Goal: Task Accomplishment & Management: Manage account settings

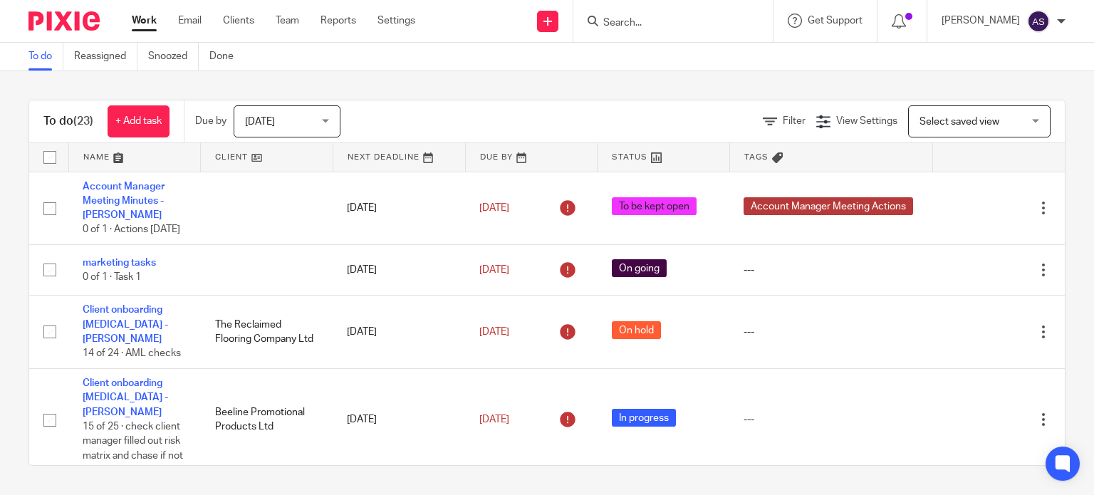
scroll to position [142, 0]
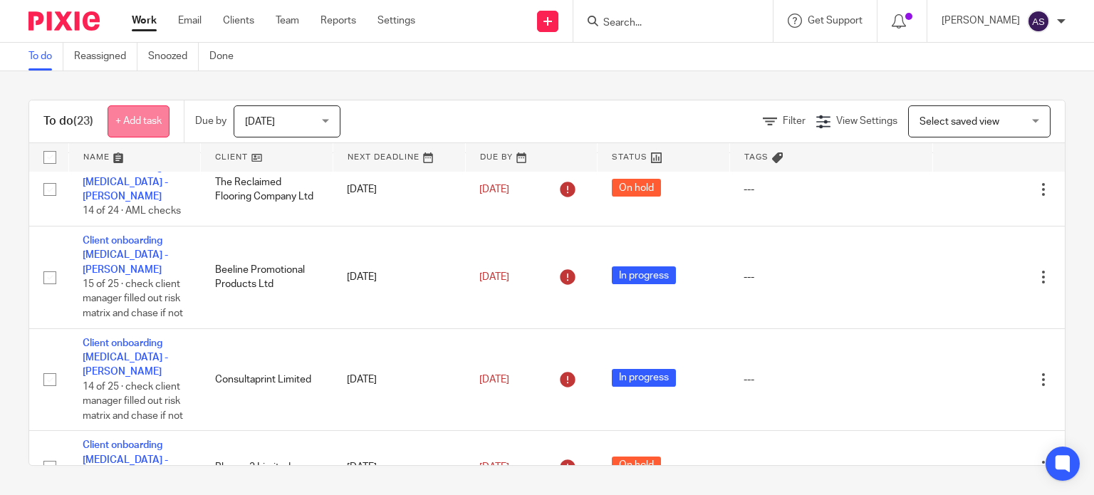
click at [145, 113] on link "+ Add task" at bounding box center [139, 121] width 62 height 32
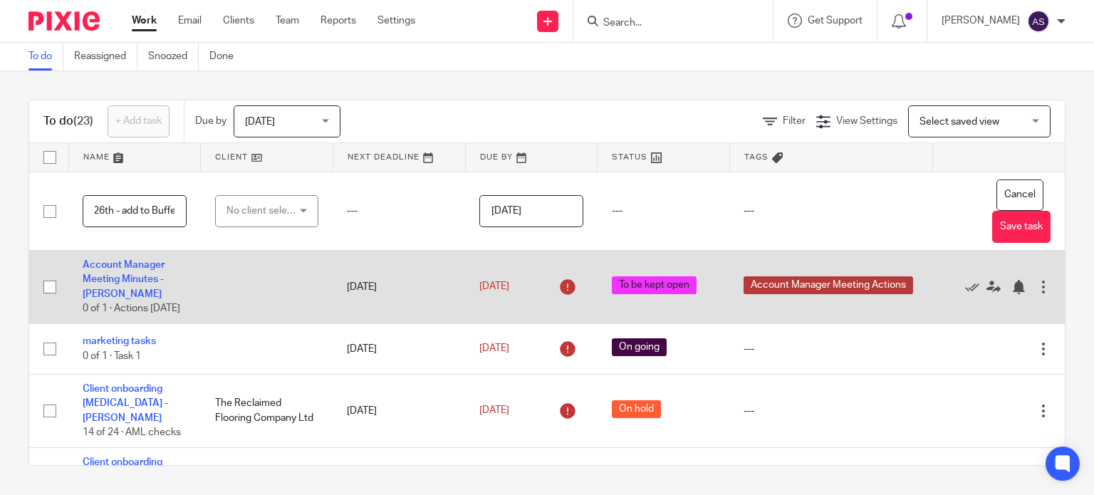
scroll to position [0, 281]
type input "Go through xero data clean blog and post on website before 26th - add to Buffer"
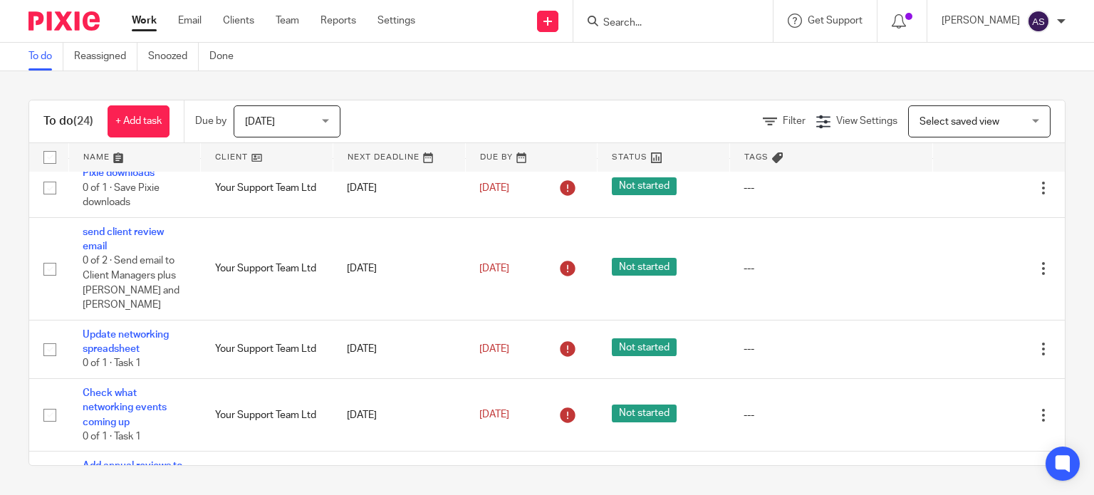
scroll to position [570, 0]
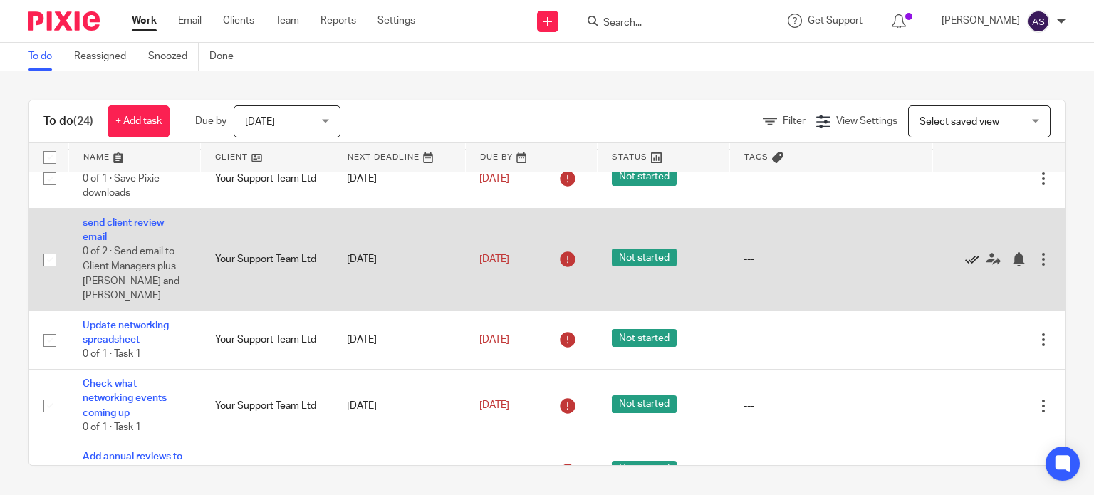
click at [965, 261] on icon at bounding box center [972, 259] width 14 height 14
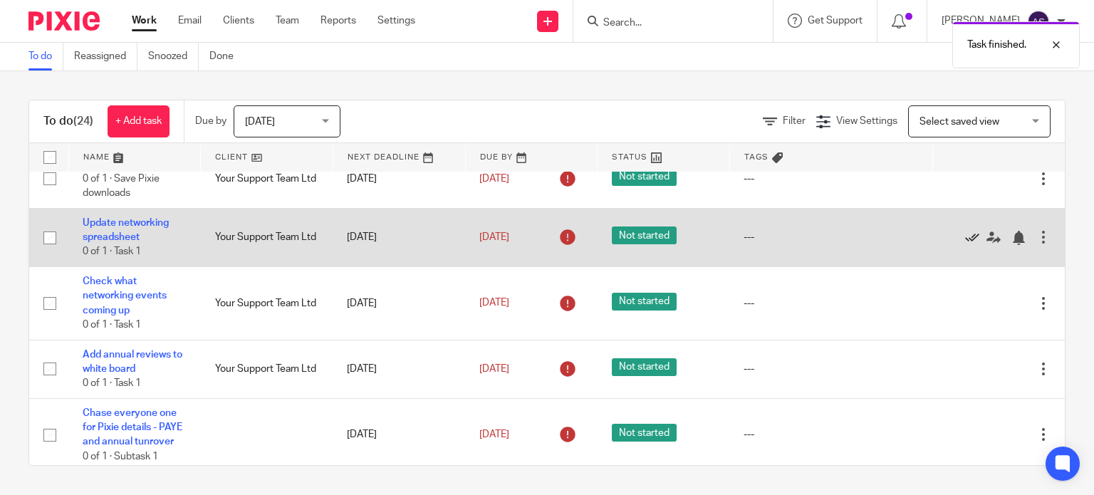
click at [965, 244] on icon at bounding box center [972, 238] width 14 height 14
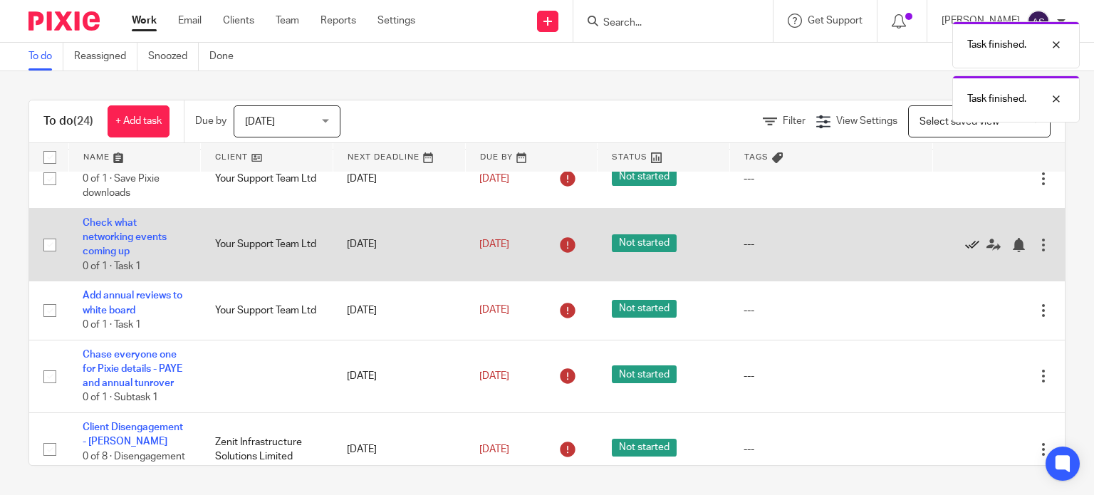
click at [965, 250] on icon at bounding box center [972, 245] width 14 height 14
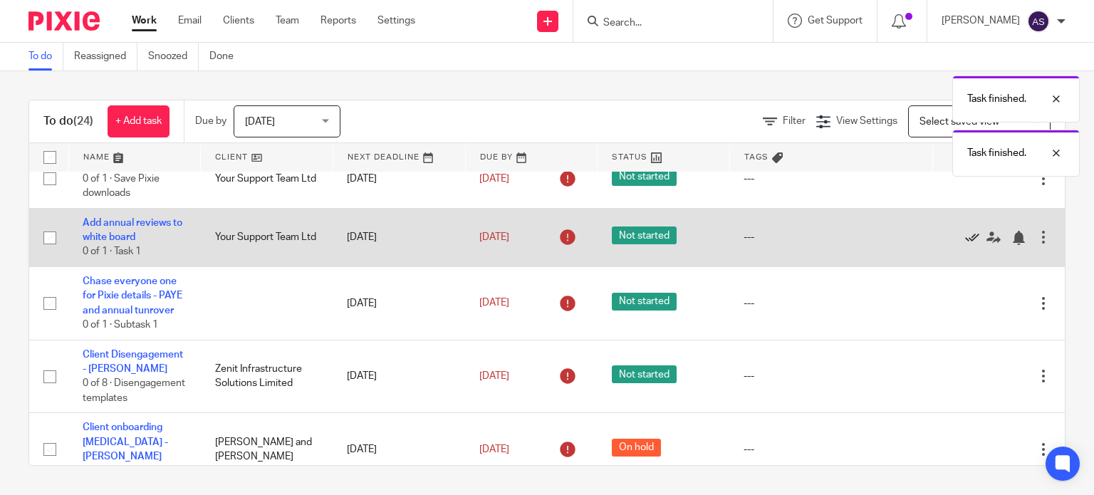
click at [965, 245] on icon at bounding box center [972, 238] width 14 height 14
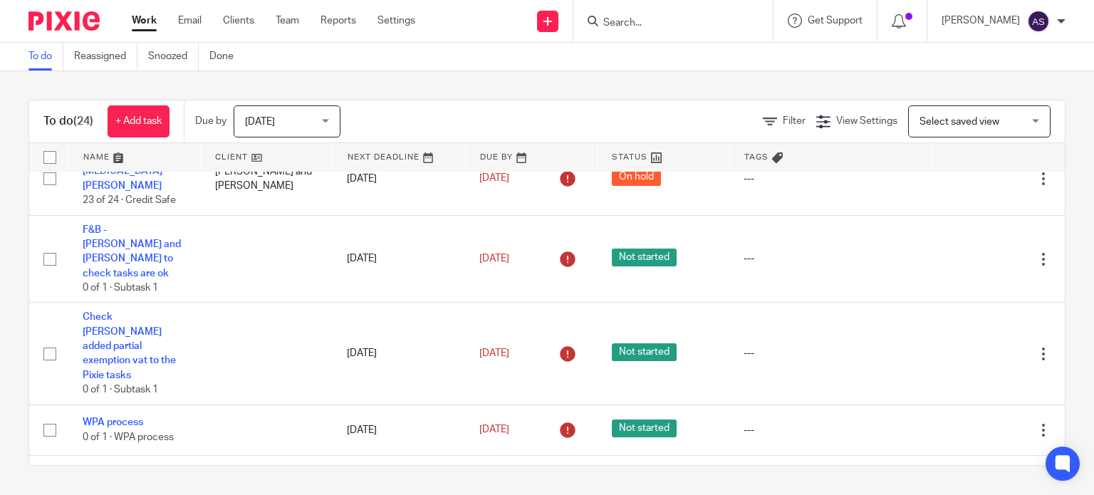
scroll to position [783, 0]
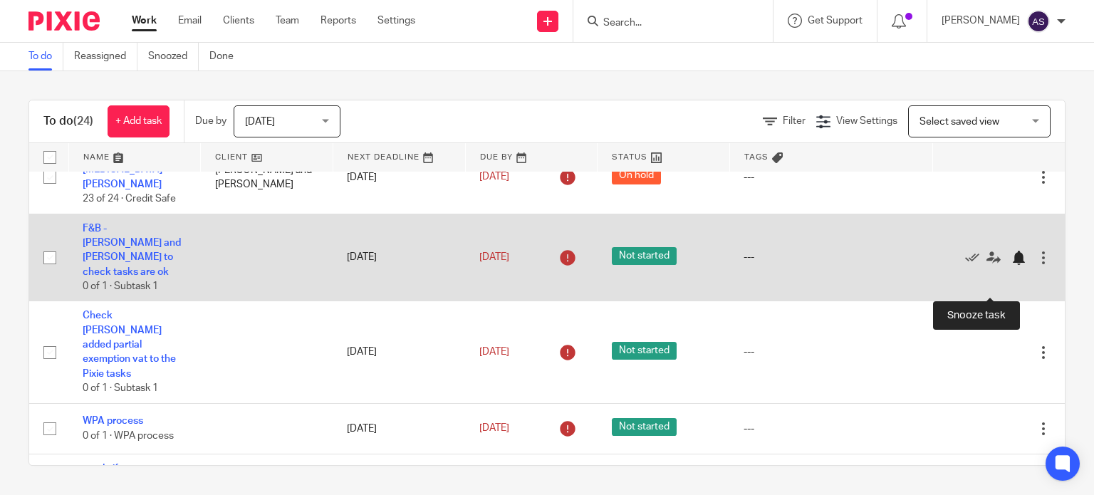
click at [1011, 265] on div at bounding box center [1018, 258] width 14 height 14
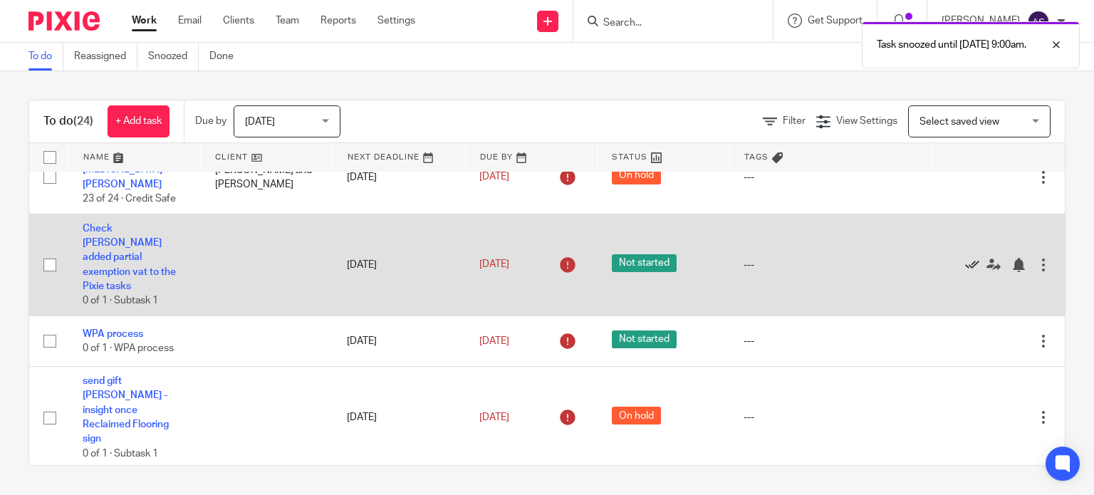
click at [965, 272] on icon at bounding box center [972, 265] width 14 height 14
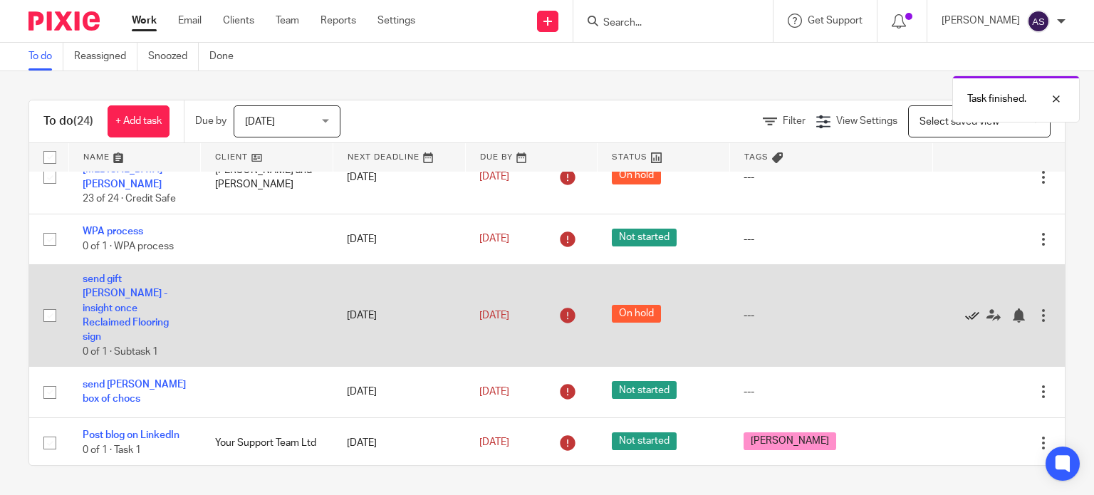
click at [965, 323] on icon at bounding box center [972, 315] width 14 height 14
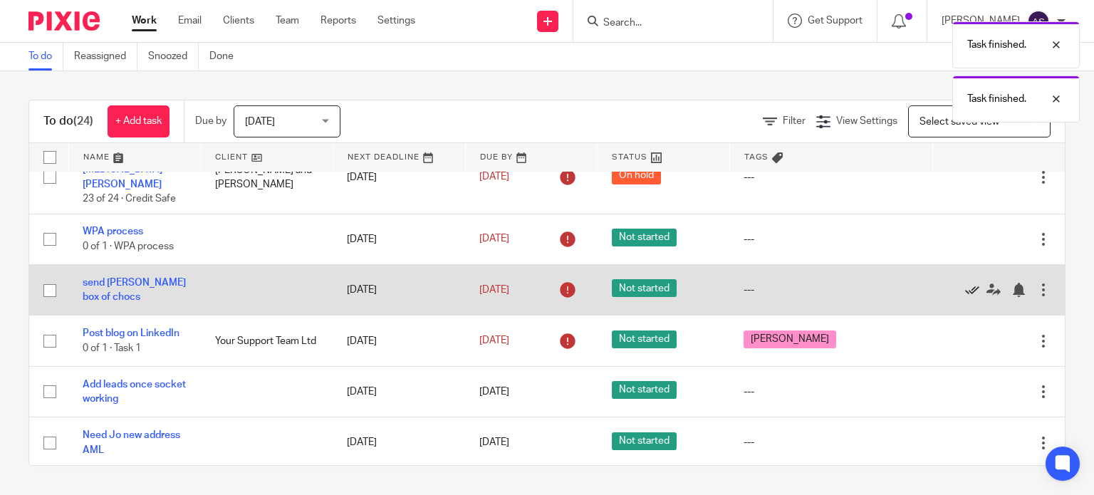
click at [965, 297] on icon at bounding box center [972, 290] width 14 height 14
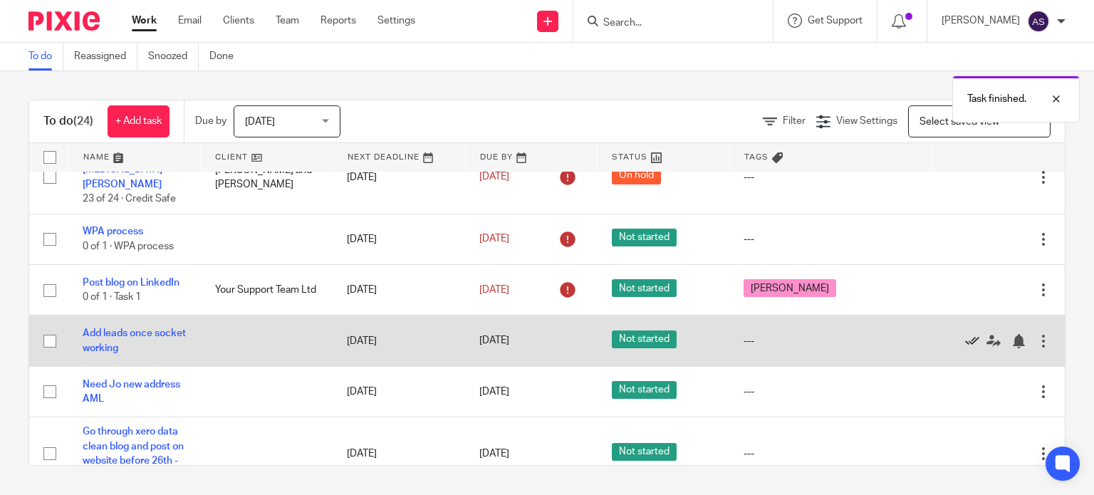
click at [965, 348] on icon at bounding box center [972, 341] width 14 height 14
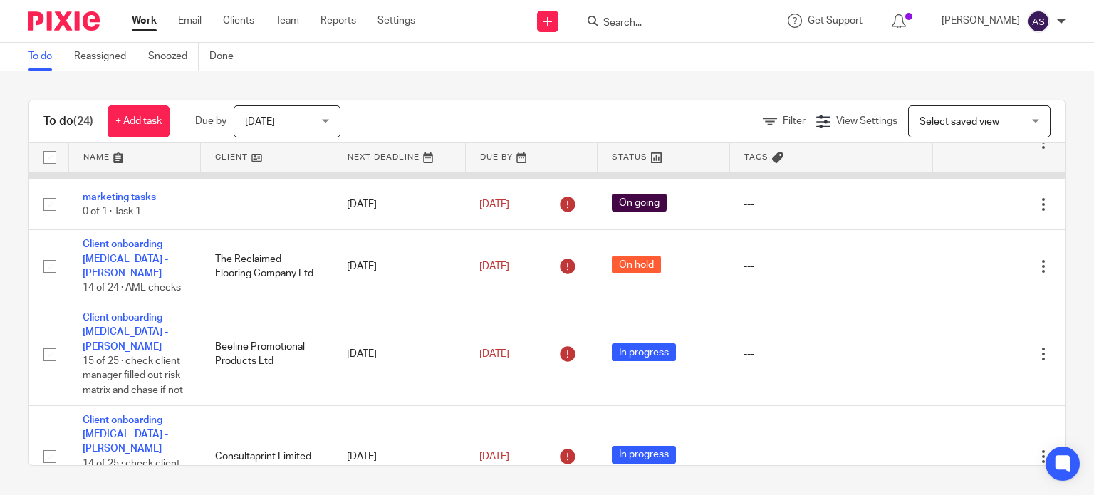
scroll to position [142, 0]
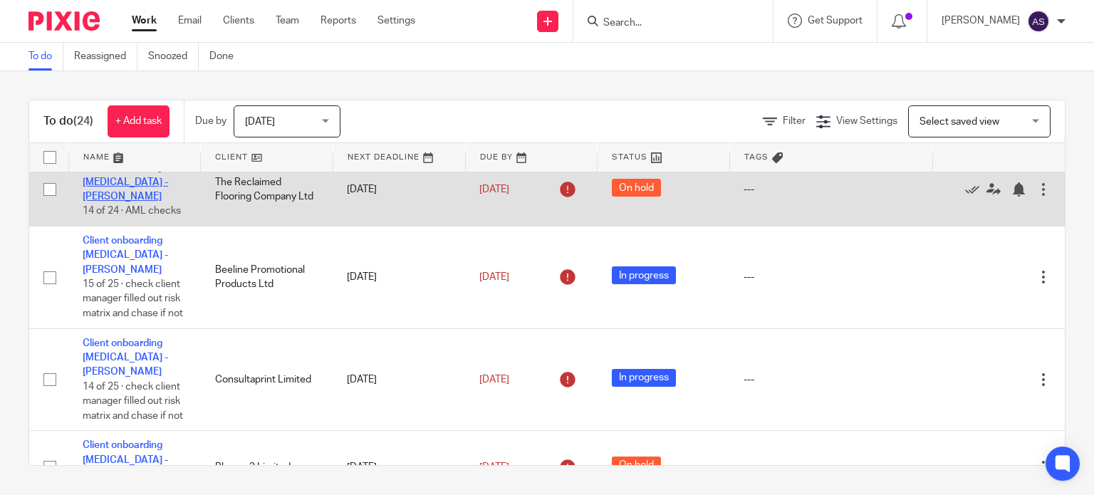
click at [150, 197] on link "Client onboarding [MEDICAL_DATA] - [PERSON_NAME]" at bounding box center [125, 181] width 85 height 39
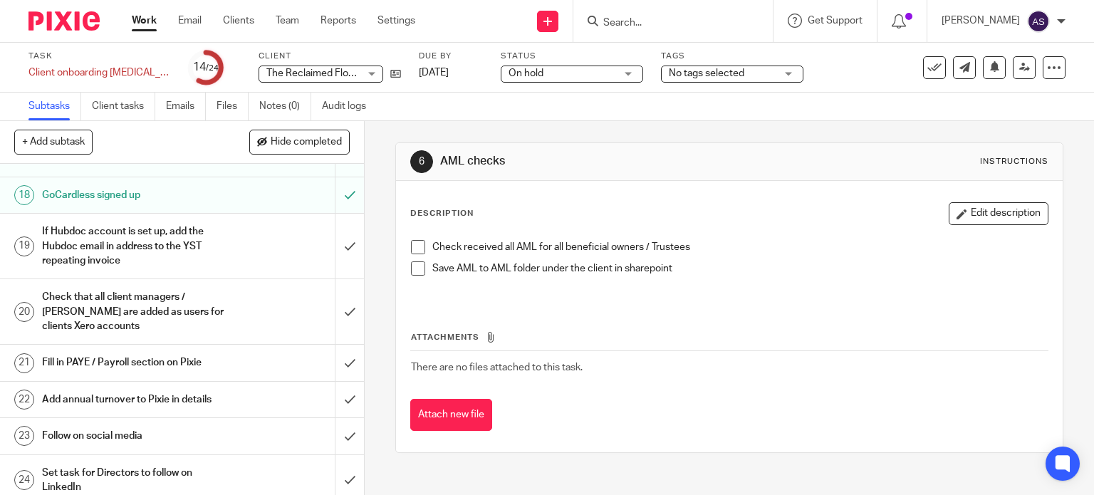
scroll to position [688, 0]
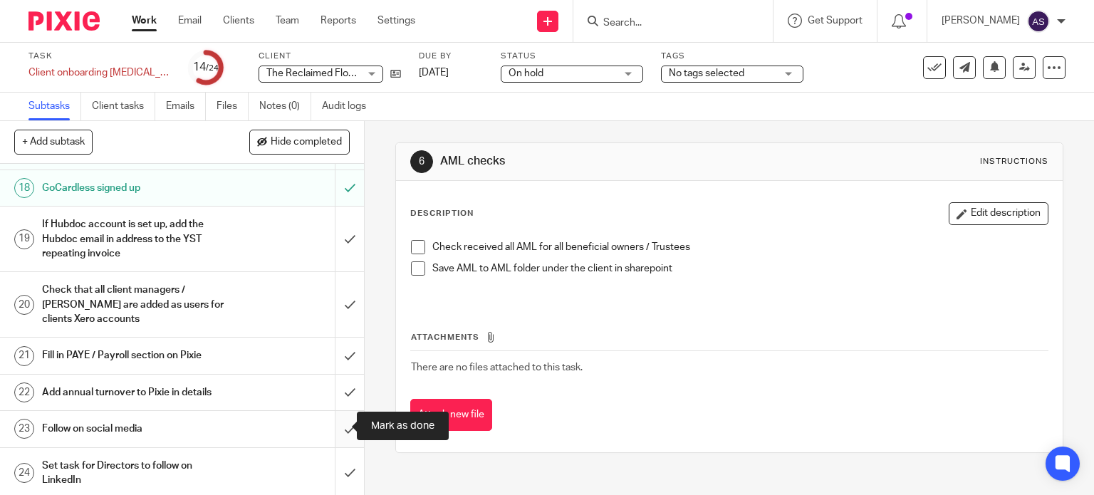
click at [336, 429] on input "submit" at bounding box center [182, 429] width 364 height 36
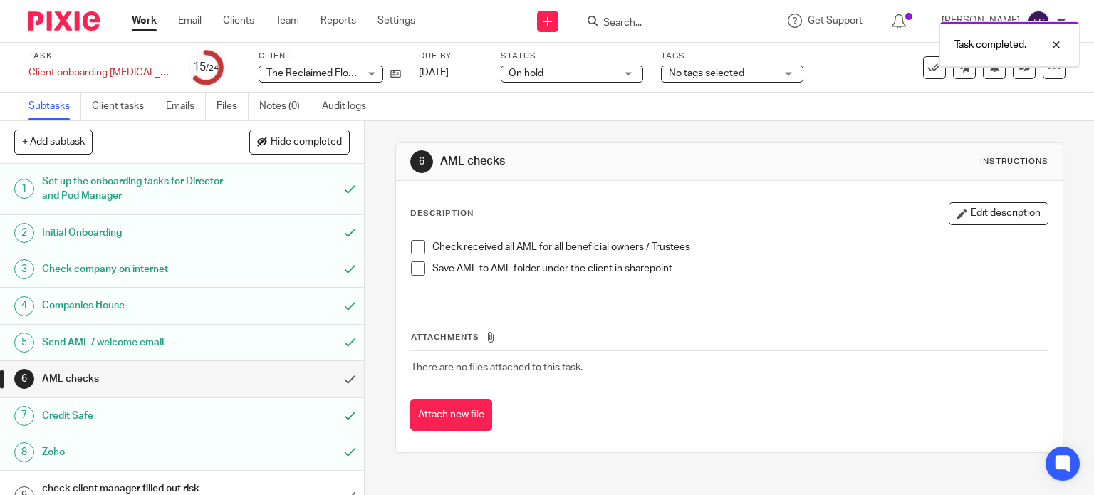
scroll to position [688, 0]
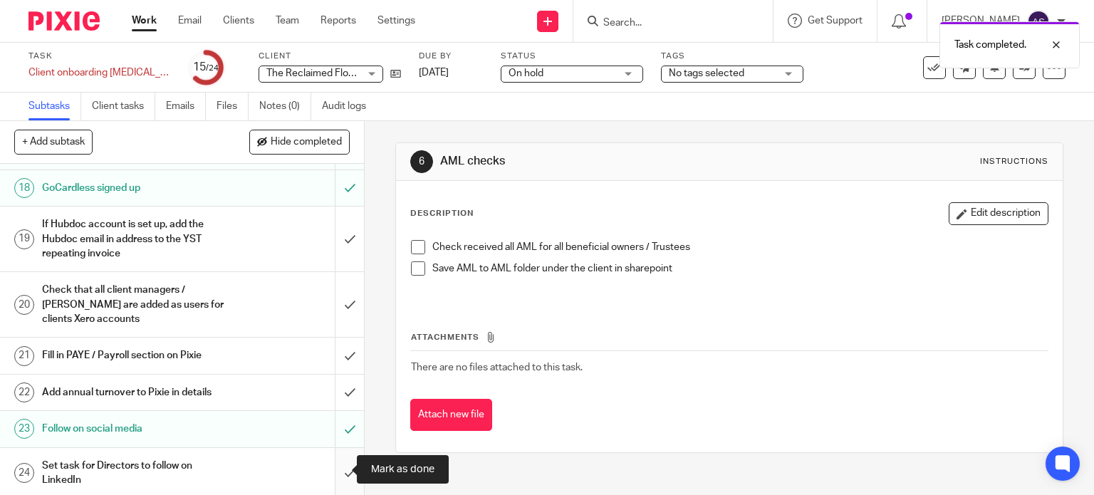
click at [336, 473] on input "submit" at bounding box center [182, 473] width 364 height 51
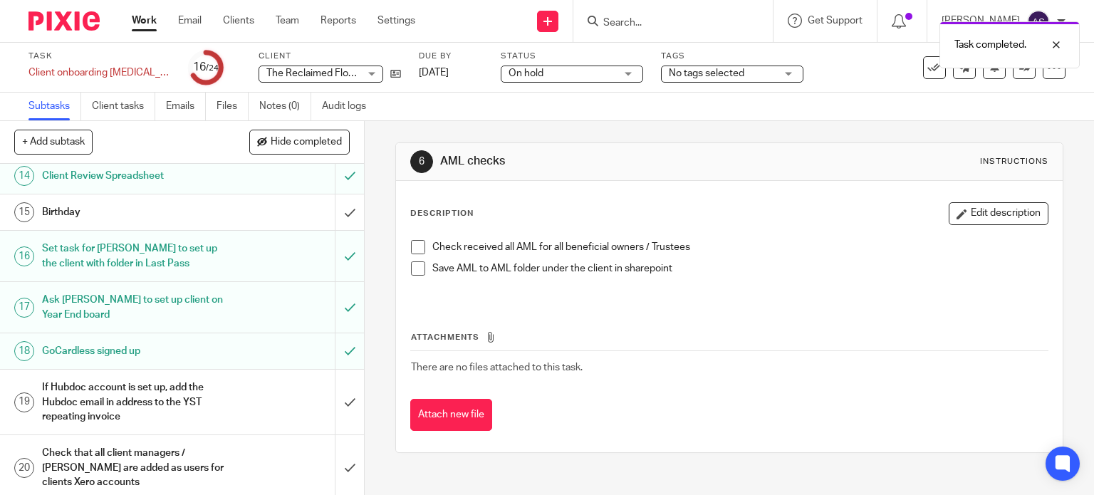
scroll to position [688, 0]
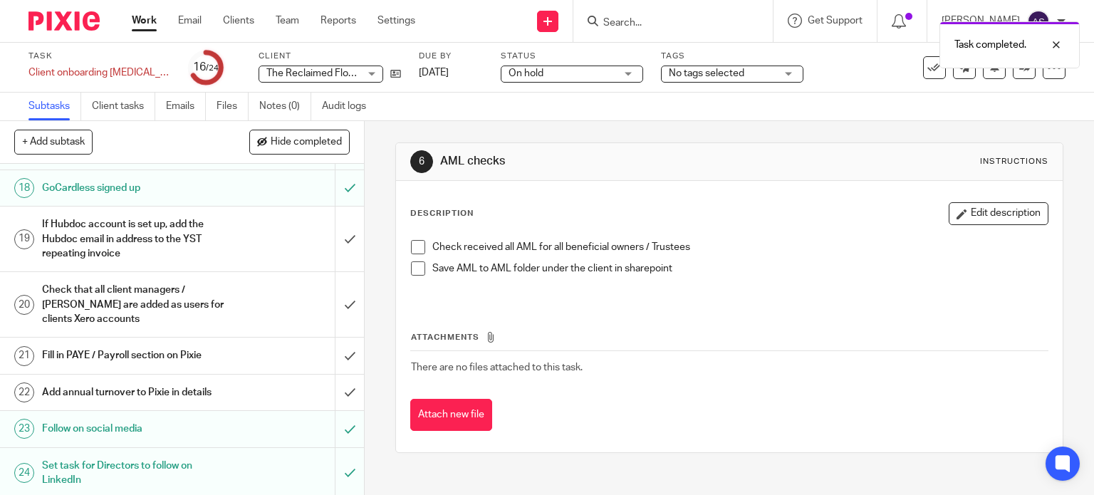
click at [140, 22] on link "Work" at bounding box center [144, 21] width 25 height 14
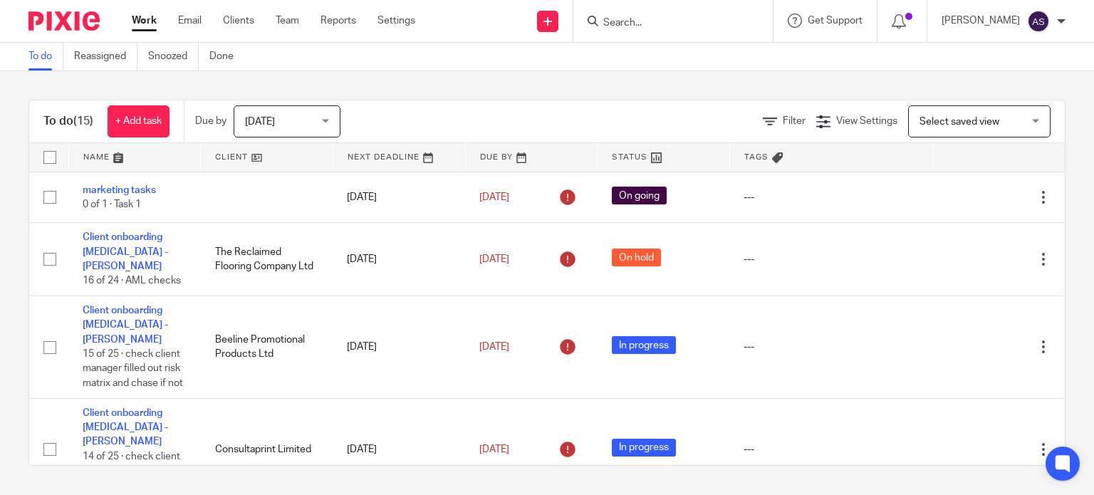
scroll to position [214, 0]
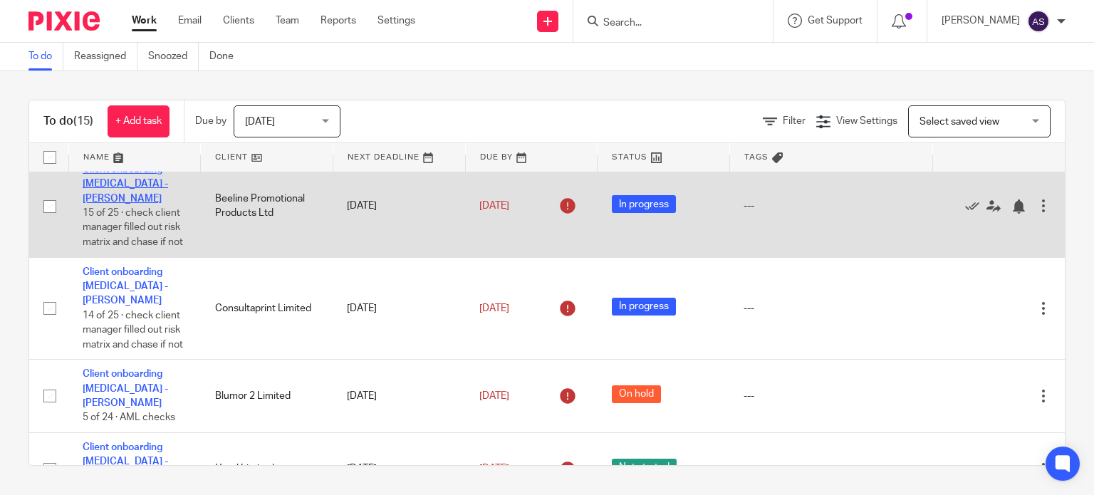
click at [103, 189] on link "Client onboarding [MEDICAL_DATA] - [PERSON_NAME]" at bounding box center [125, 184] width 85 height 39
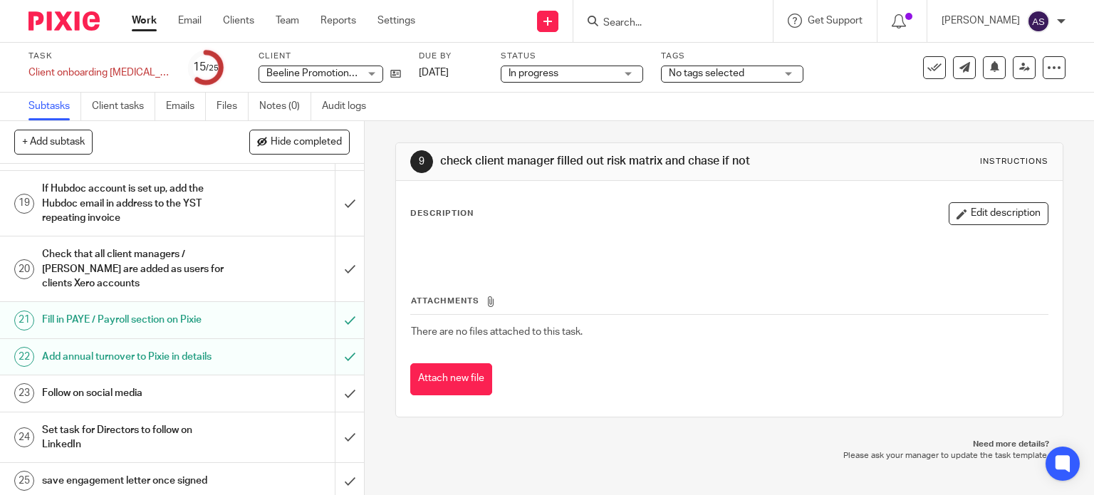
scroll to position [724, 0]
click at [333, 385] on input "submit" at bounding box center [182, 393] width 364 height 36
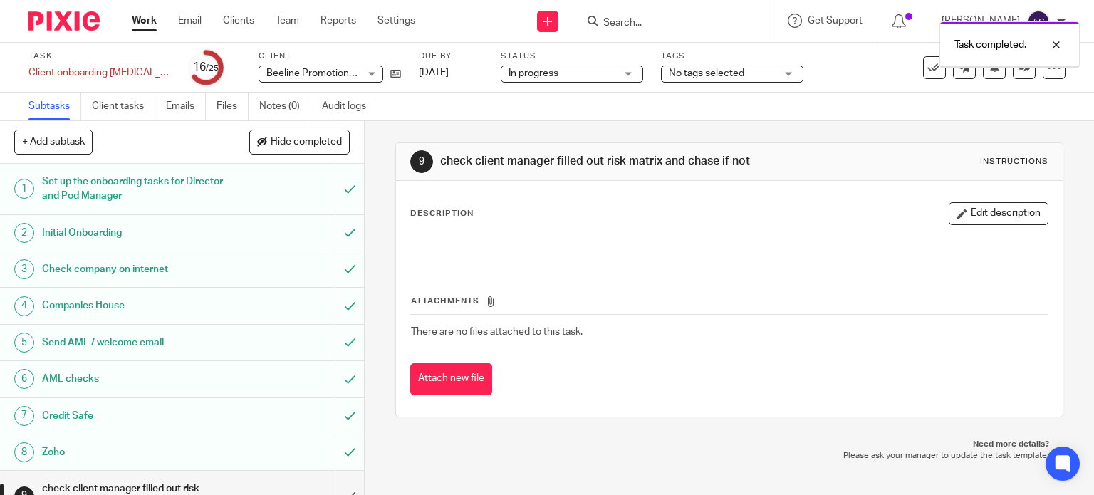
scroll to position [724, 0]
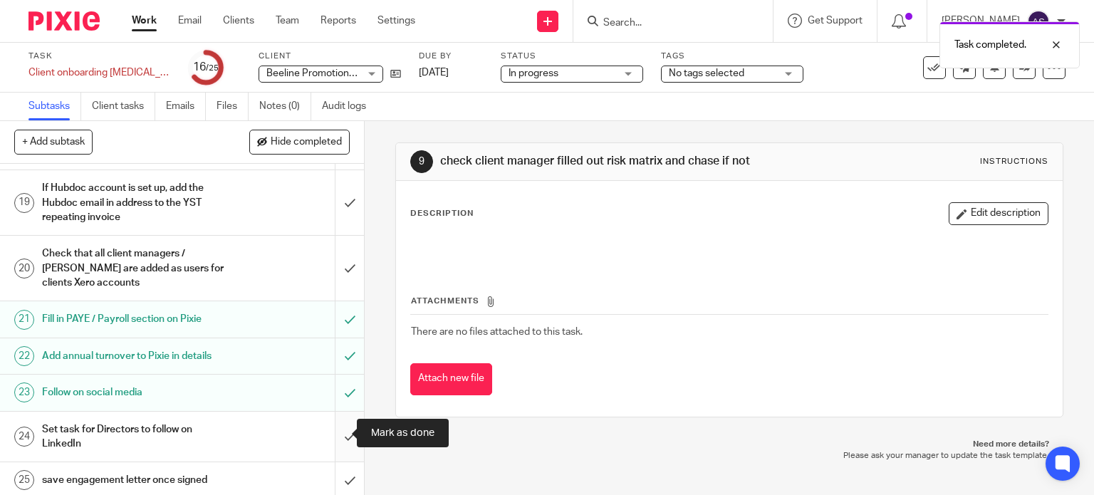
click at [336, 432] on input "submit" at bounding box center [182, 437] width 364 height 51
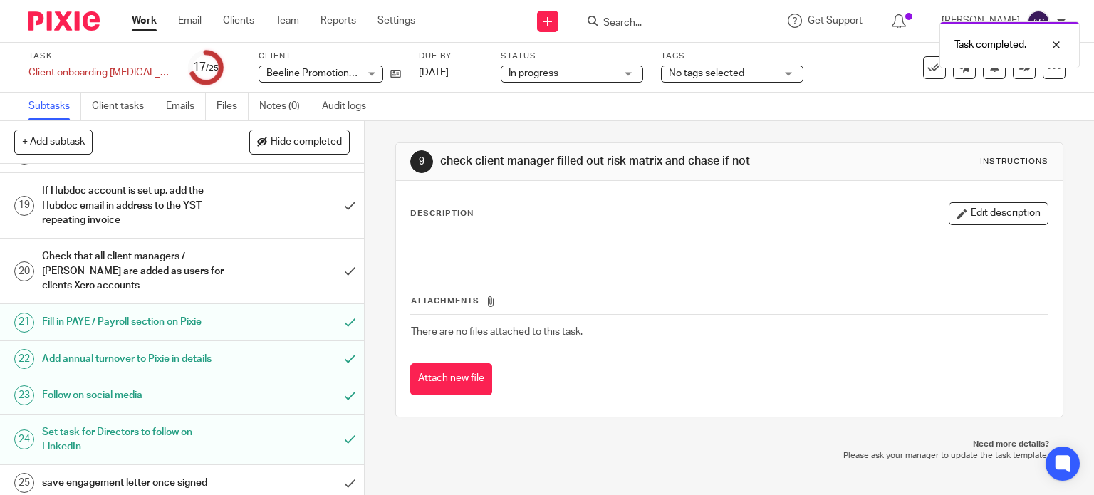
scroll to position [724, 0]
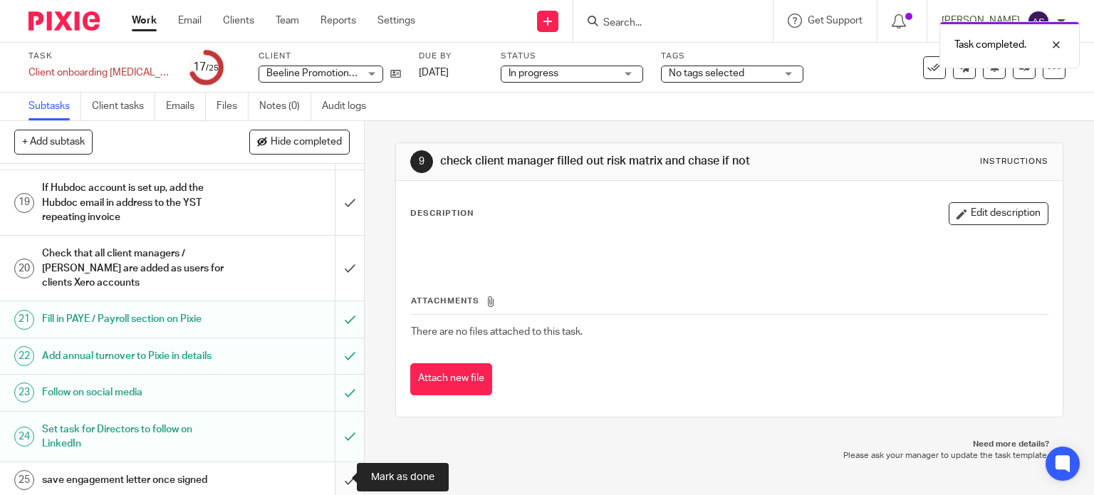
click at [335, 475] on input "submit" at bounding box center [182, 480] width 364 height 36
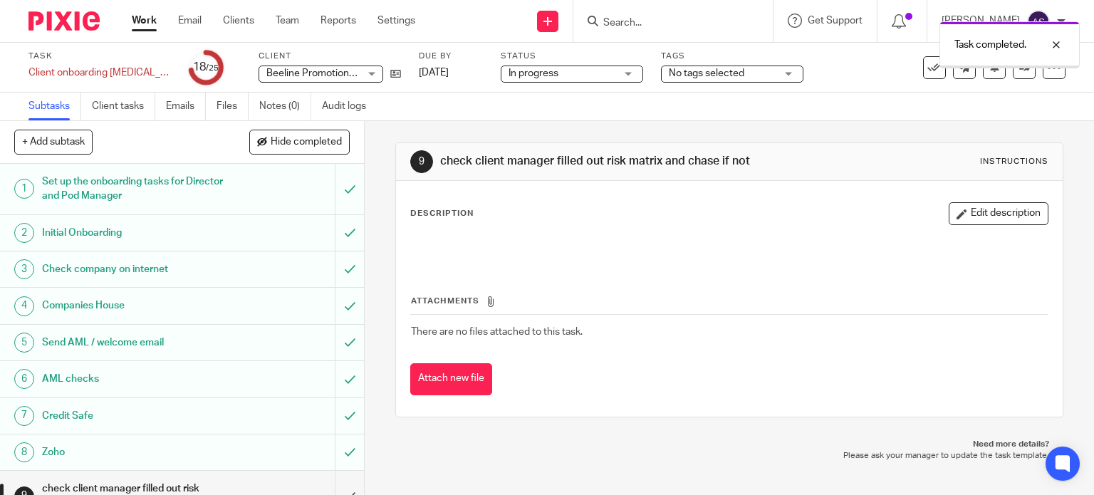
scroll to position [712, 0]
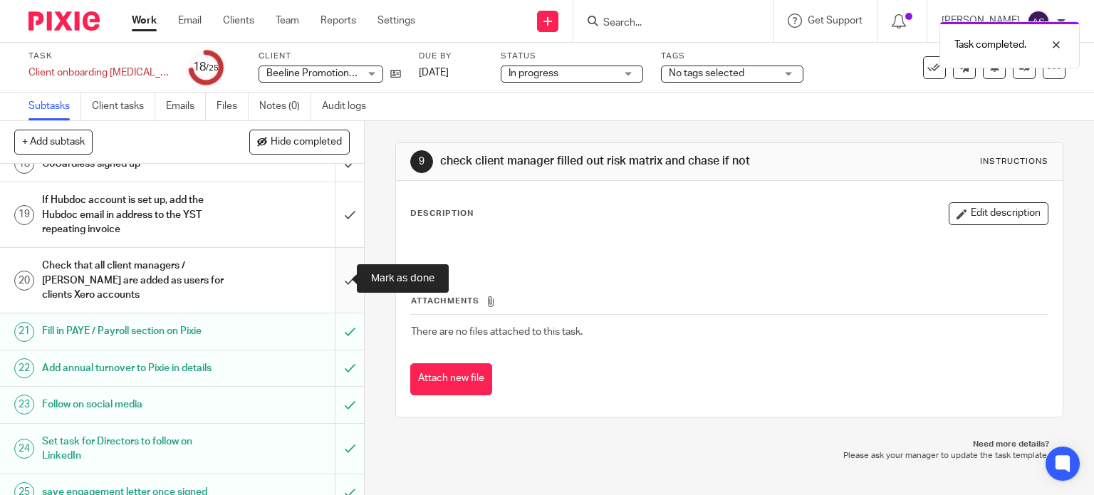
click at [333, 276] on input "submit" at bounding box center [182, 280] width 364 height 65
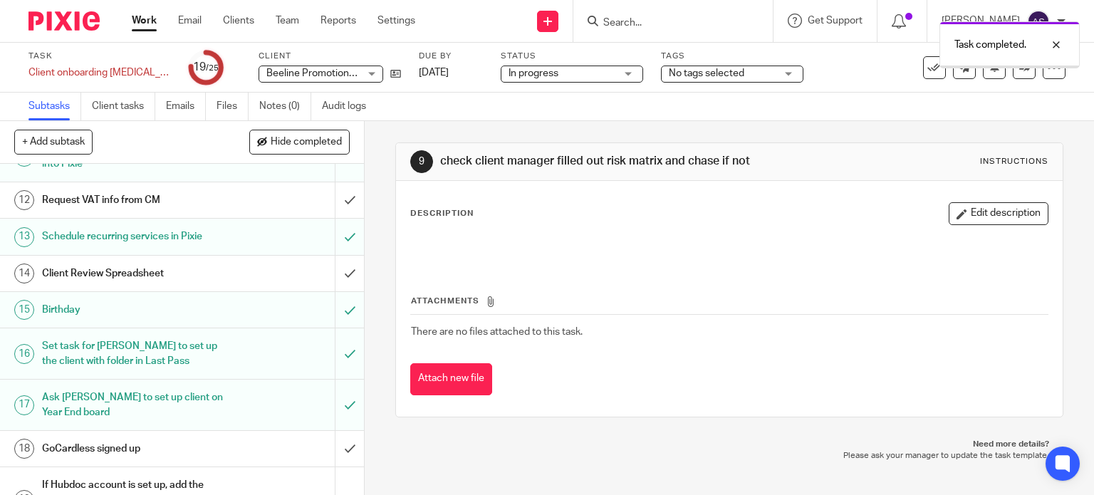
scroll to position [712, 0]
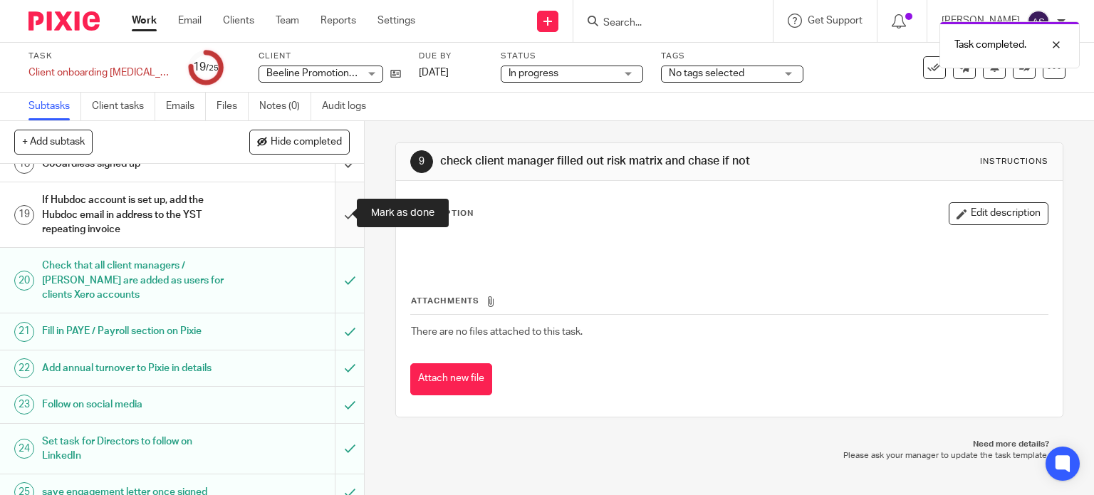
click at [329, 213] on input "submit" at bounding box center [182, 214] width 364 height 65
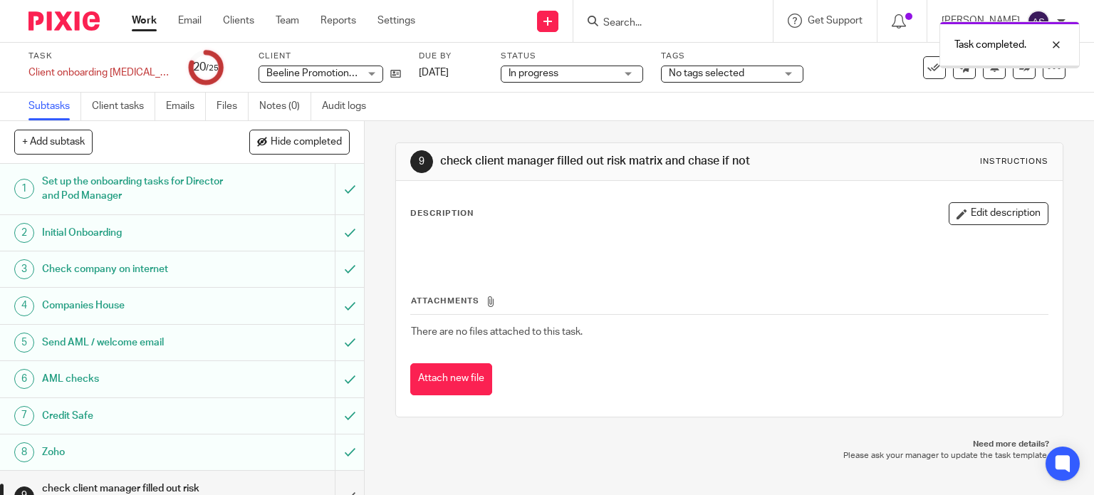
scroll to position [356, 0]
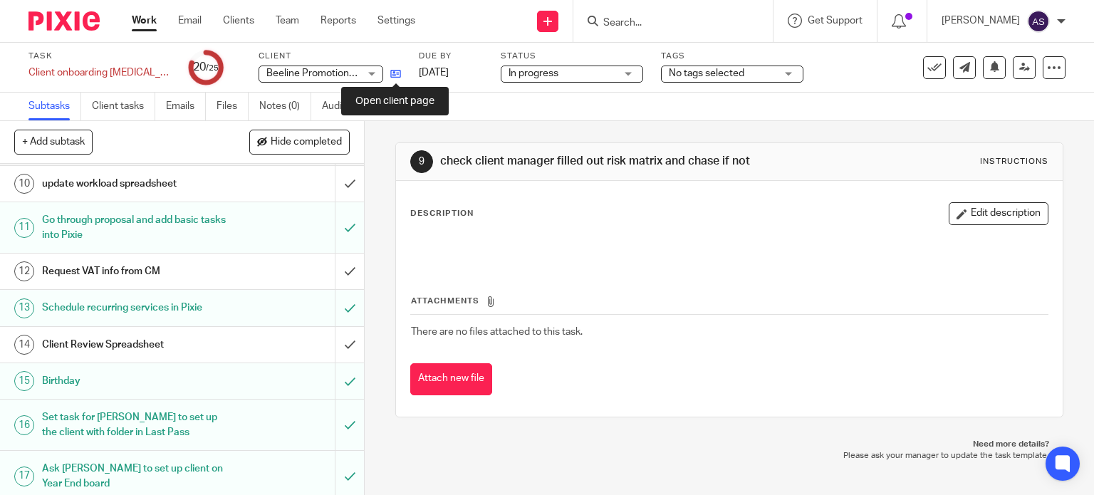
click at [395, 75] on icon at bounding box center [395, 73] width 11 height 11
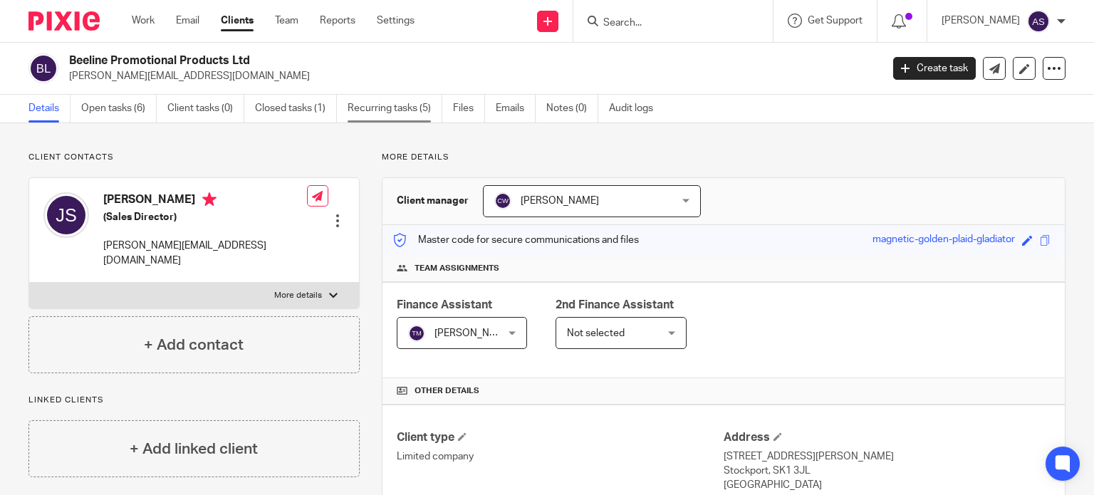
click at [385, 108] on link "Recurring tasks (5)" at bounding box center [395, 109] width 95 height 28
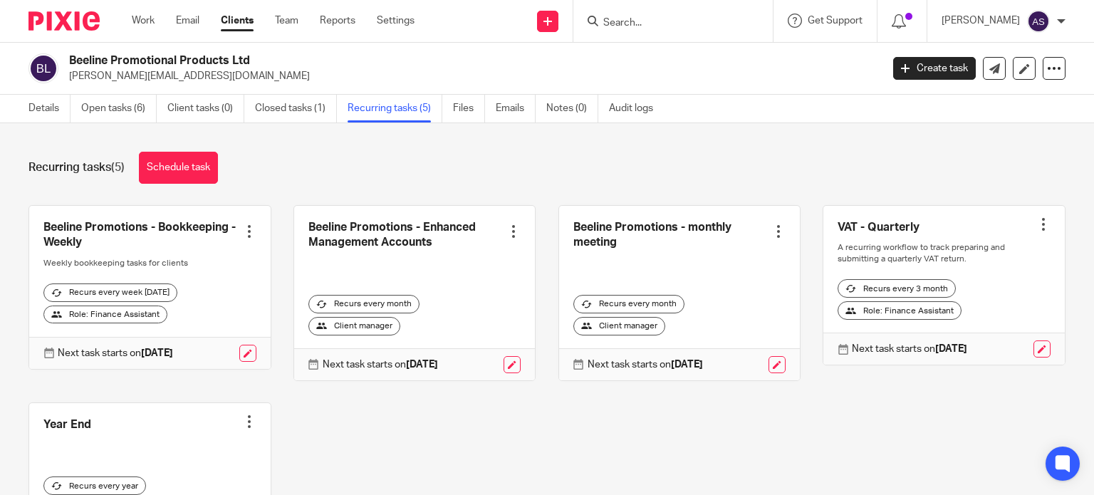
click at [655, 22] on input "Search" at bounding box center [666, 23] width 128 height 13
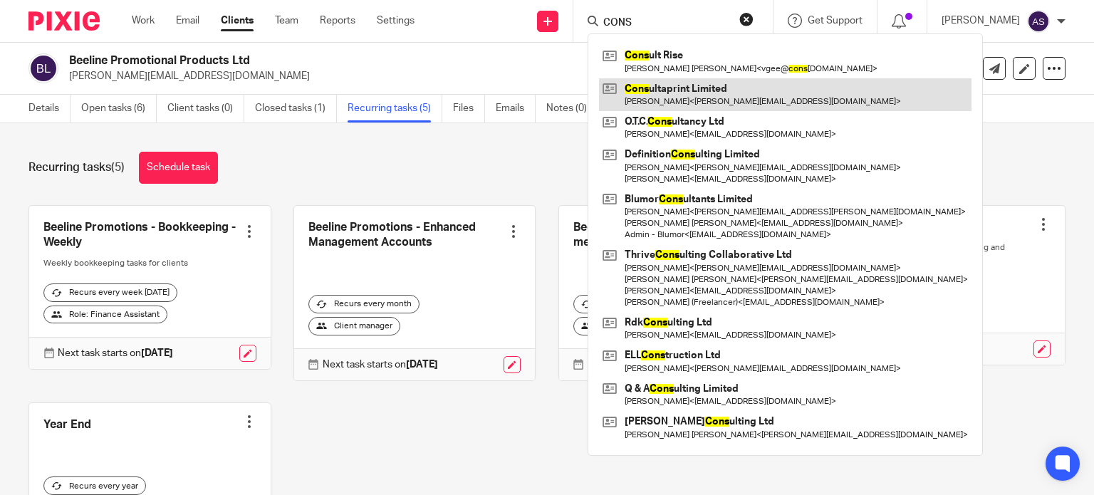
type input "CONS"
click at [678, 98] on link at bounding box center [785, 94] width 372 height 33
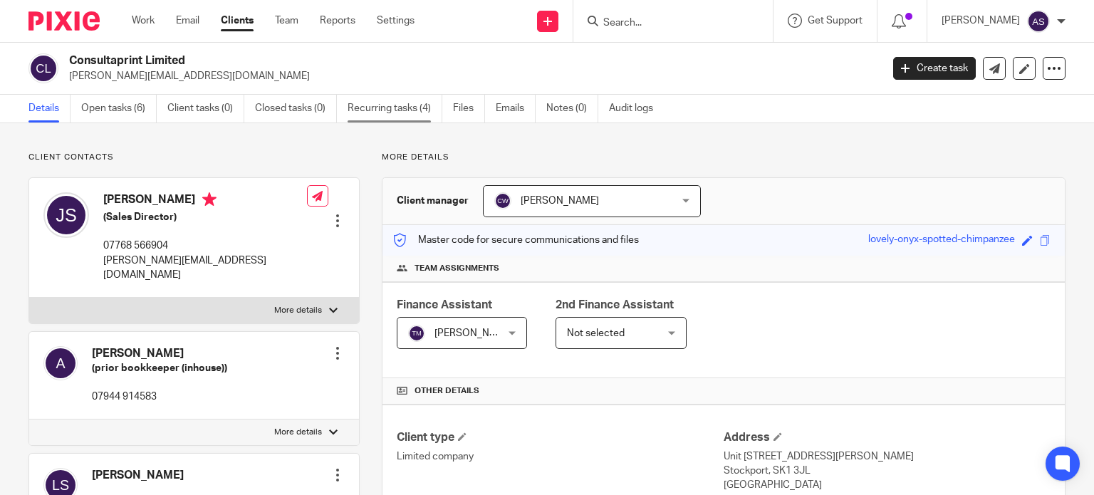
click at [402, 108] on link "Recurring tasks (4)" at bounding box center [395, 109] width 95 height 28
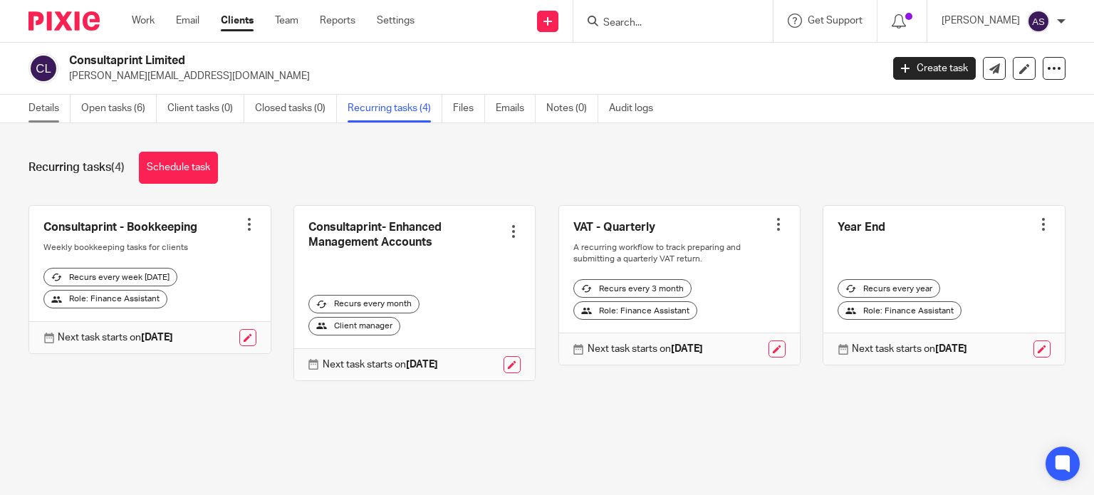
click at [42, 109] on link "Details" at bounding box center [49, 109] width 42 height 28
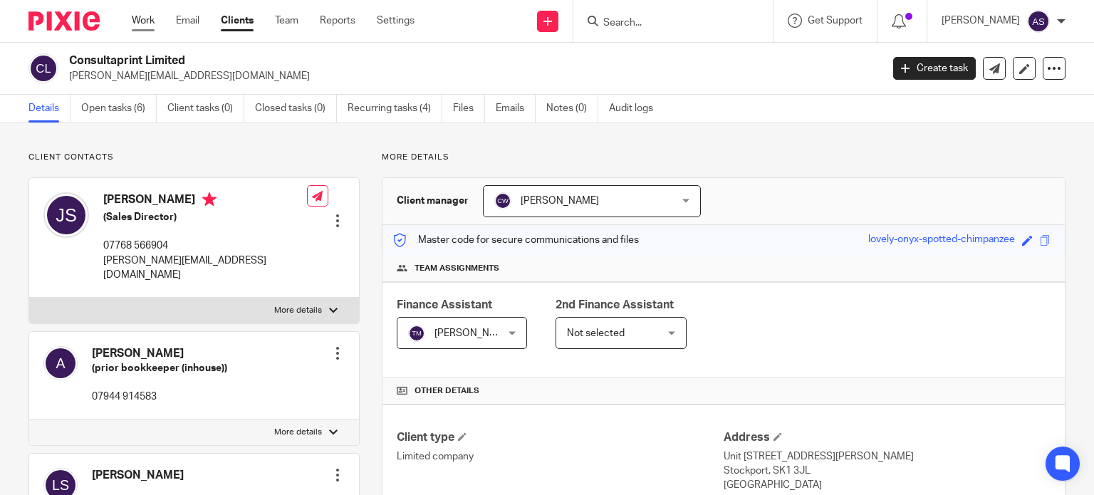
click at [140, 19] on link "Work" at bounding box center [143, 21] width 23 height 14
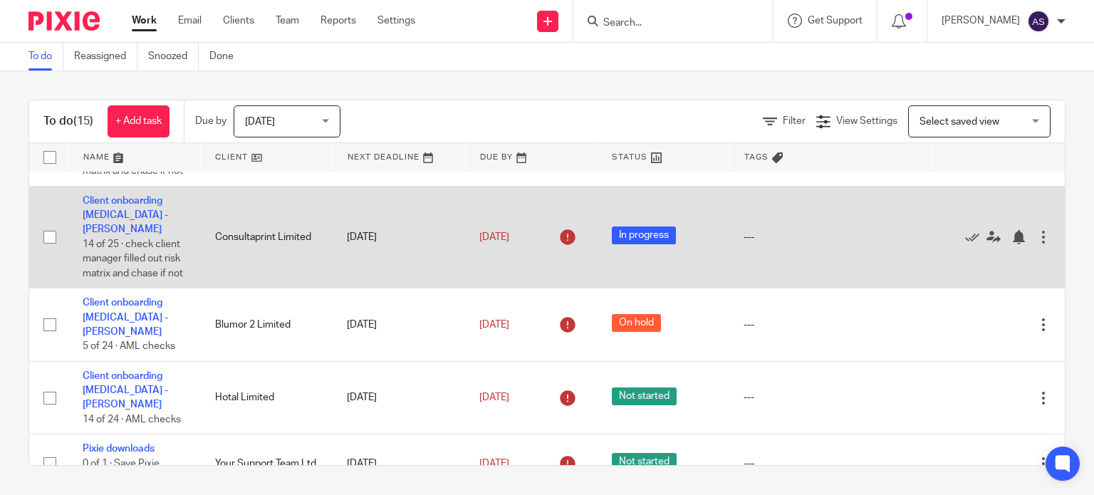
scroll to position [356, 0]
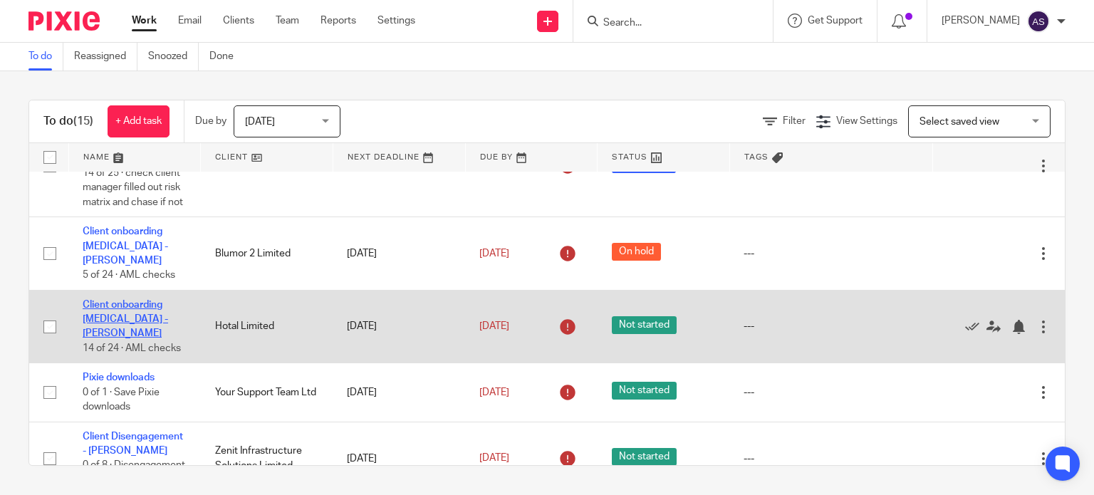
click at [131, 314] on link "Client onboarding [MEDICAL_DATA] - [PERSON_NAME]" at bounding box center [125, 319] width 85 height 39
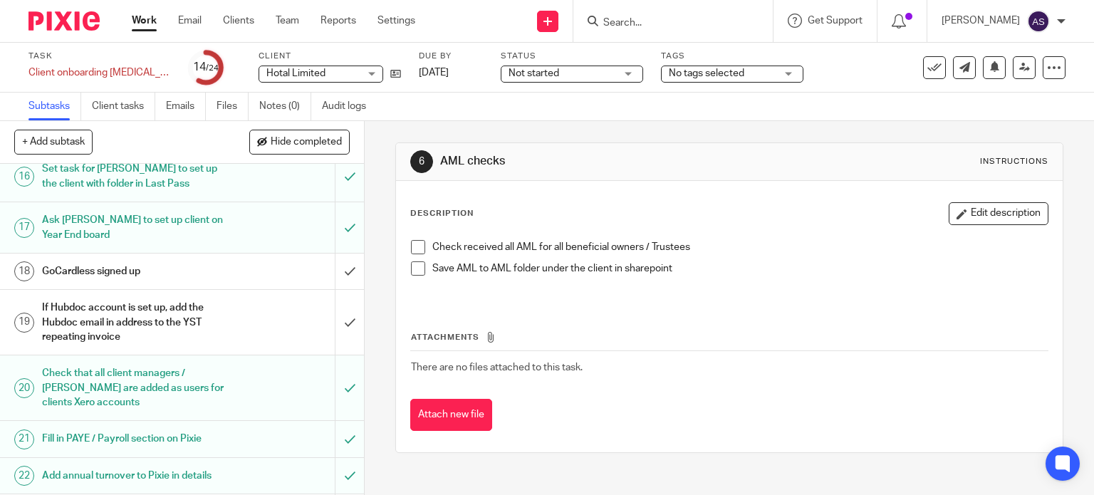
scroll to position [688, 0]
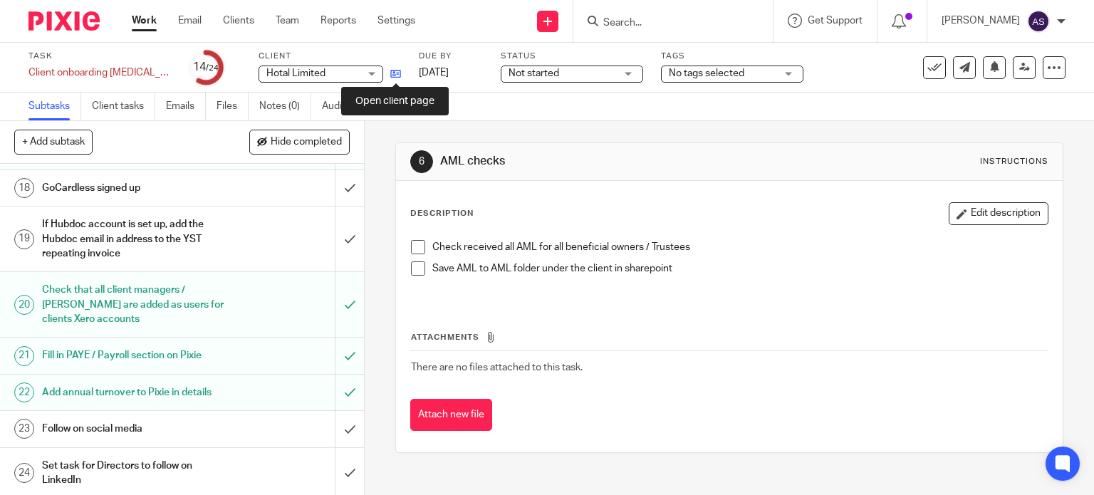
click at [399, 75] on icon at bounding box center [395, 73] width 11 height 11
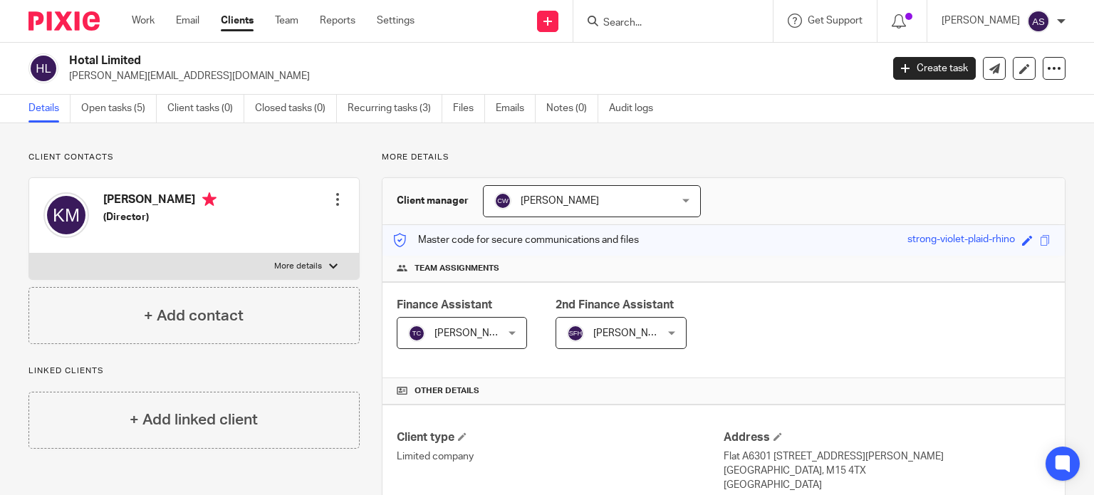
click at [100, 113] on link "Open tasks (5)" at bounding box center [118, 109] width 75 height 28
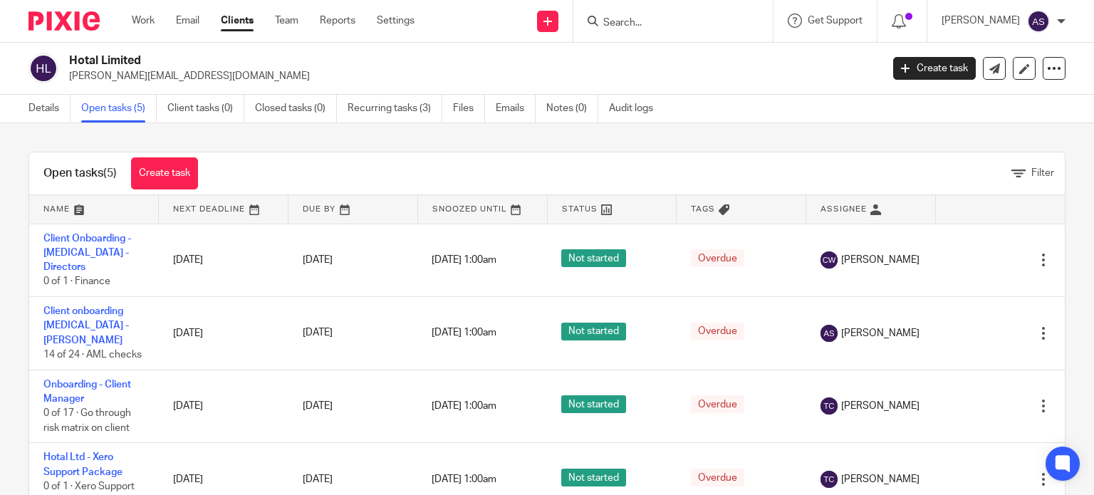
click at [145, 28] on div "Work Email Clients Team Reports Settings Work Email Clients Team Reports Settin…" at bounding box center [277, 21] width 318 height 42
click at [142, 25] on link "Work" at bounding box center [143, 21] width 23 height 14
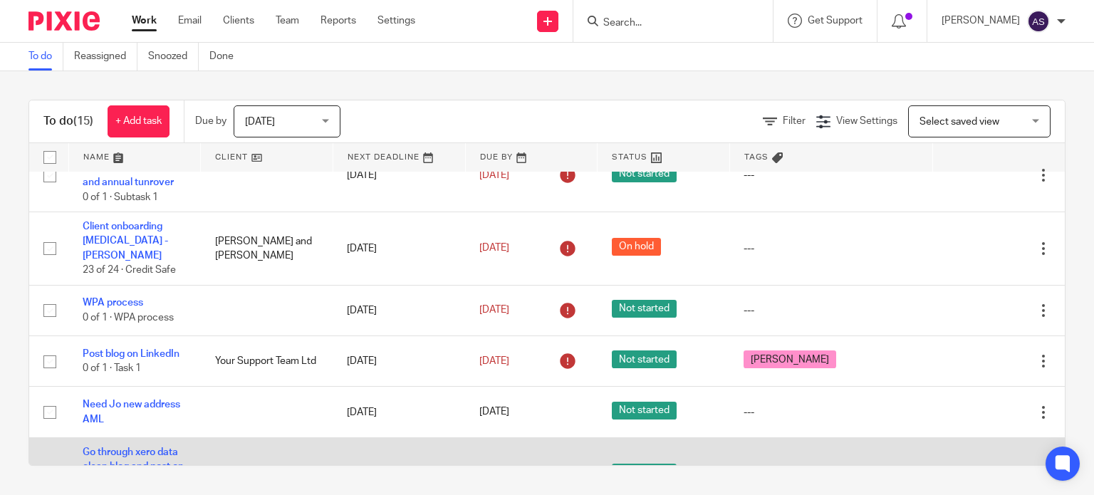
scroll to position [803, 0]
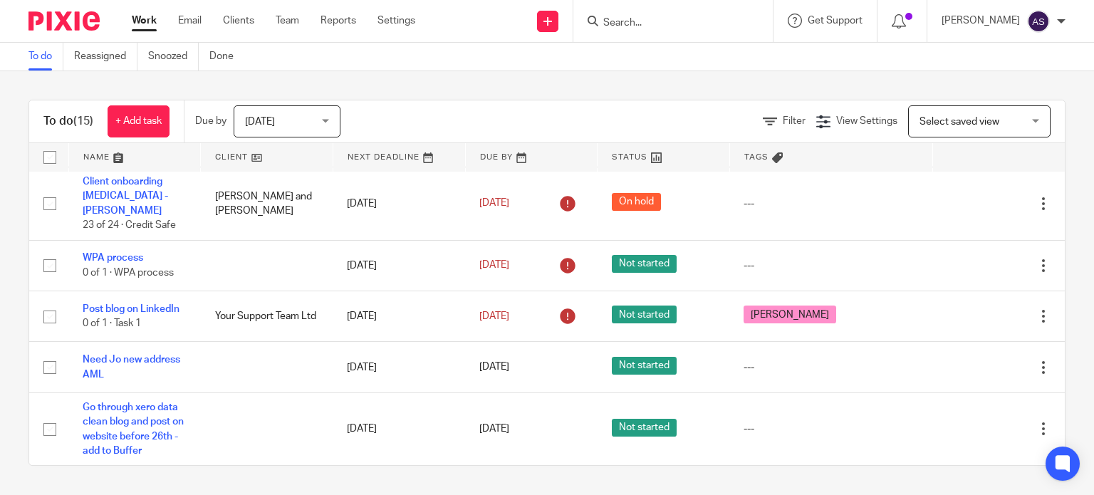
click at [695, 19] on input "Search" at bounding box center [666, 23] width 128 height 13
click at [646, 24] on input "Search" at bounding box center [666, 23] width 128 height 13
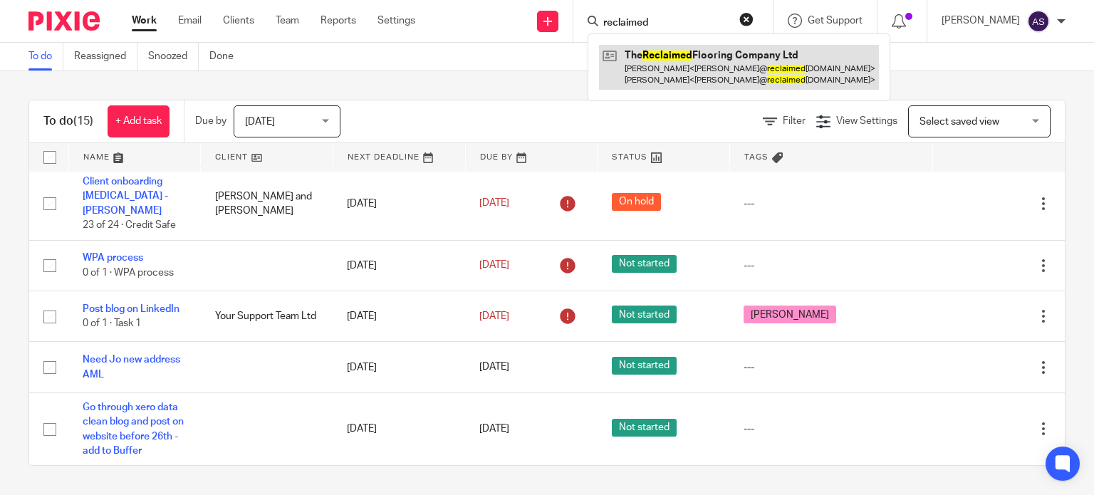
type input "reclaimed"
click at [691, 71] on link at bounding box center [739, 67] width 280 height 44
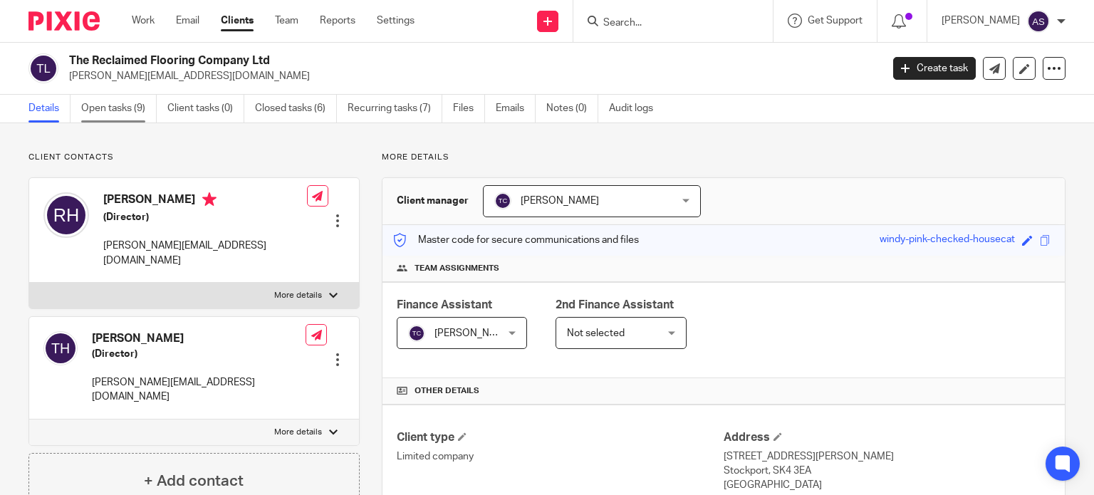
click at [106, 108] on link "Open tasks (9)" at bounding box center [118, 109] width 75 height 28
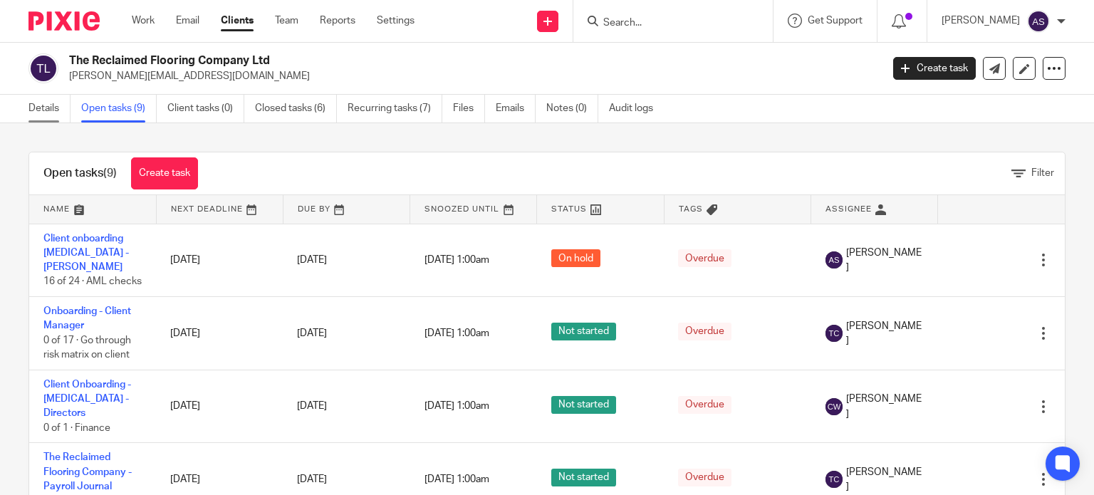
click at [50, 108] on link "Details" at bounding box center [49, 109] width 42 height 28
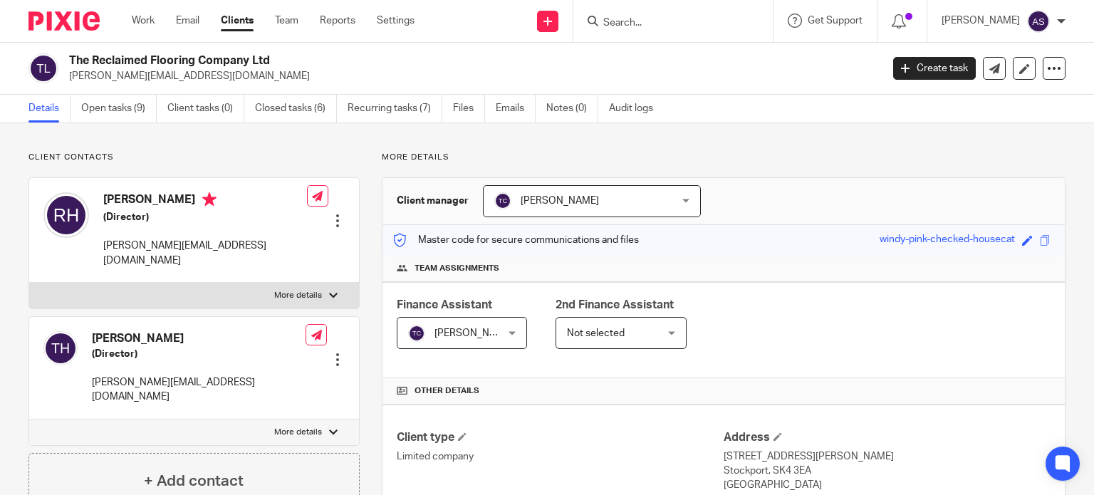
click at [50, 108] on link "Details" at bounding box center [49, 109] width 42 height 28
click at [1019, 68] on icon at bounding box center [1024, 68] width 11 height 11
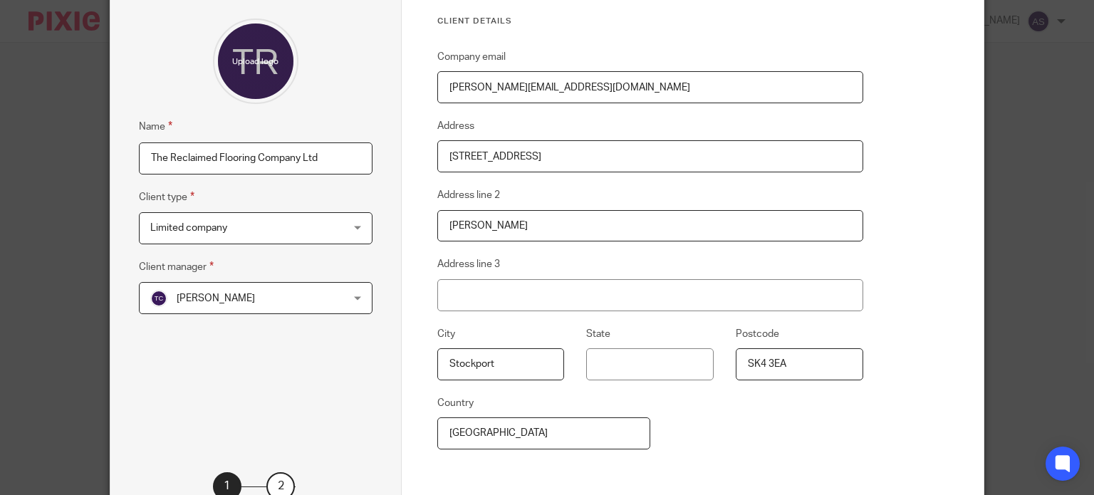
scroll to position [239, 0]
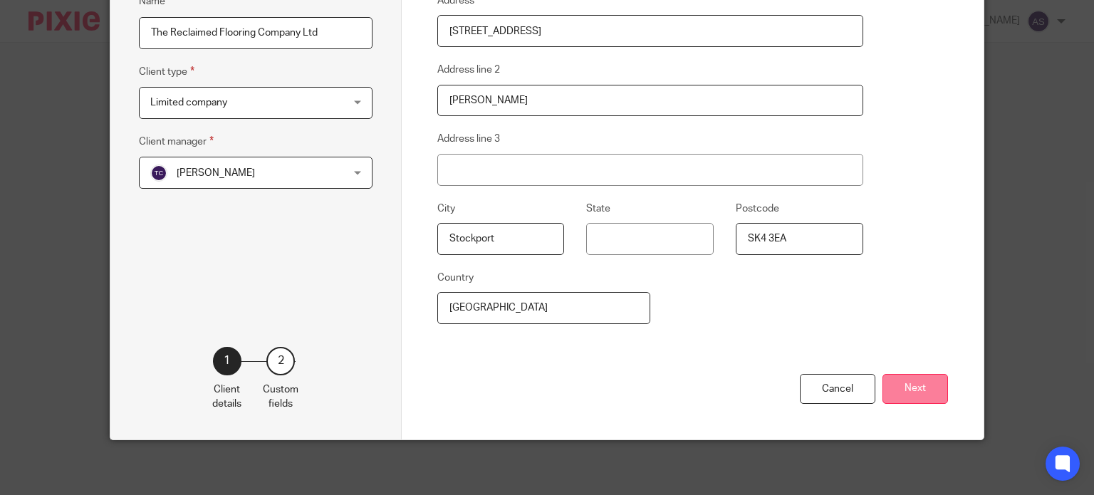
click at [902, 391] on button "Next" at bounding box center [915, 389] width 66 height 31
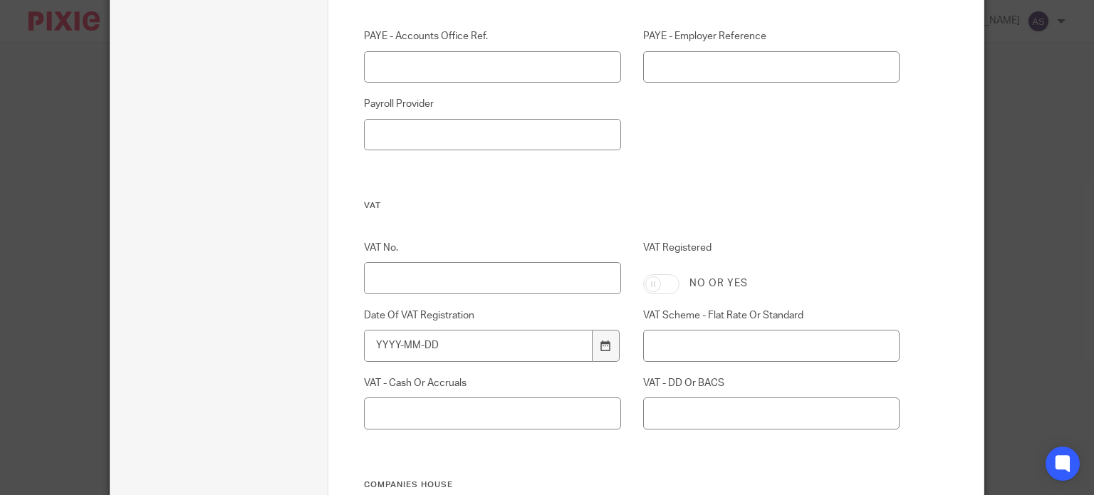
scroll to position [381, 0]
